Goal: Navigation & Orientation: Find specific page/section

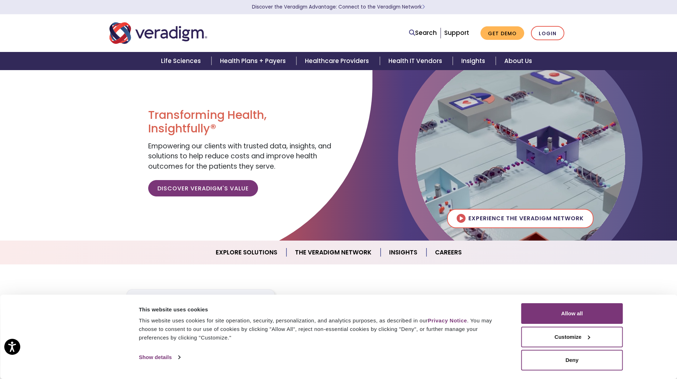
click at [583, 276] on section "Healthcare Providers Life Sciences Payers Thrive as a Medical Practice Veradigm…" at bounding box center [338, 341] width 677 height 155
click at [656, 127] on div at bounding box center [338, 155] width 677 height 171
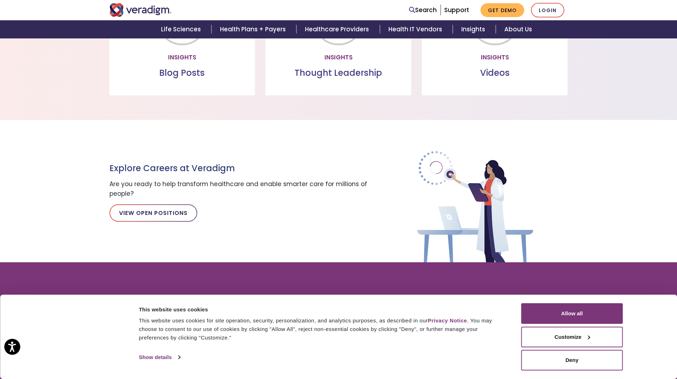
scroll to position [727, 0]
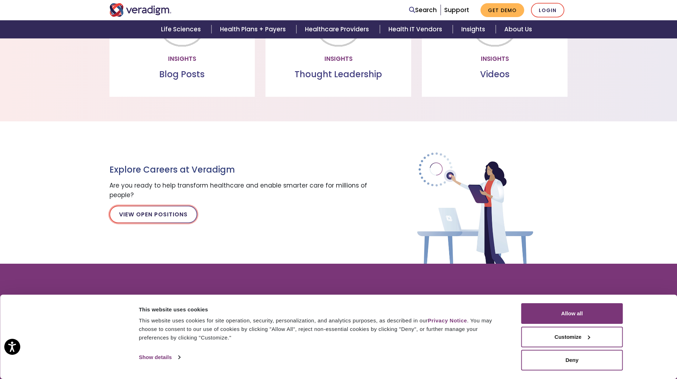
click at [137, 216] on link "View Open Positions" at bounding box center [153, 213] width 88 height 17
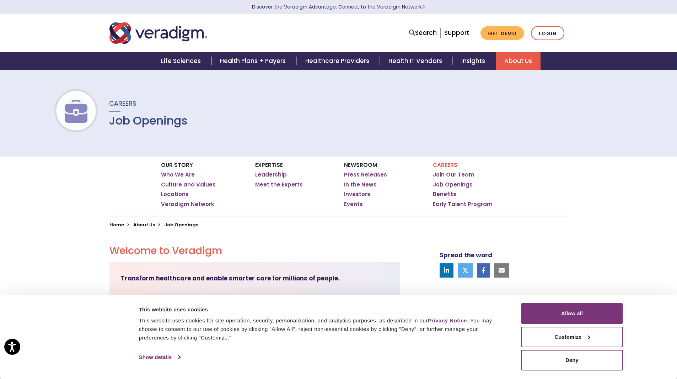
click at [470, 184] on link "Job Openings" at bounding box center [453, 184] width 40 height 7
click at [448, 185] on link "Job Openings" at bounding box center [453, 184] width 40 height 7
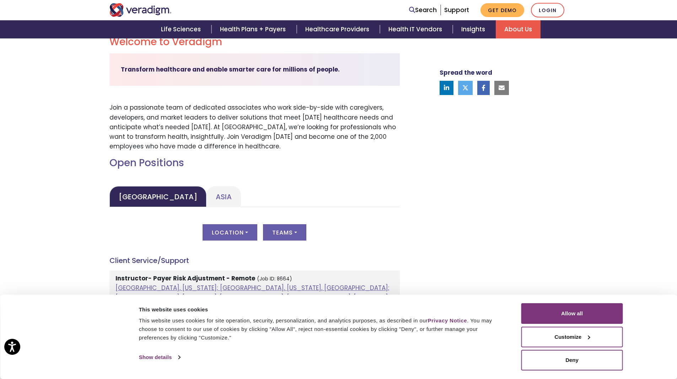
scroll to position [227, 0]
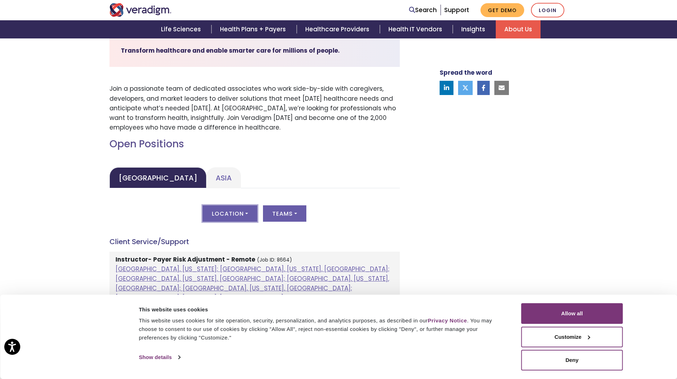
click at [236, 218] on button "Location" at bounding box center [230, 213] width 55 height 16
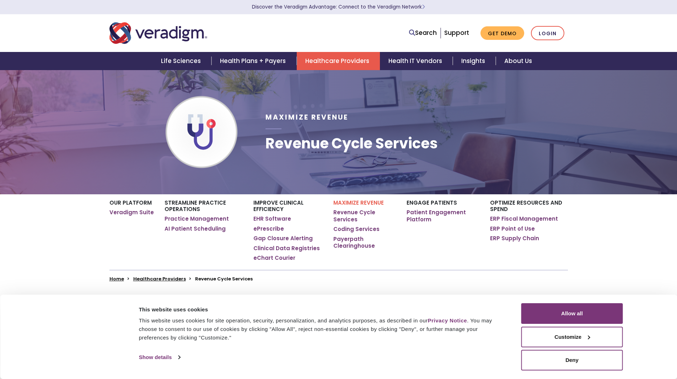
click at [459, 95] on div "Maximize Revenue Revenue Cycle Services" at bounding box center [416, 132] width 313 height 102
click at [496, 141] on div "Maximize Revenue Revenue Cycle Services" at bounding box center [416, 132] width 313 height 102
